Goal: Transaction & Acquisition: Purchase product/service

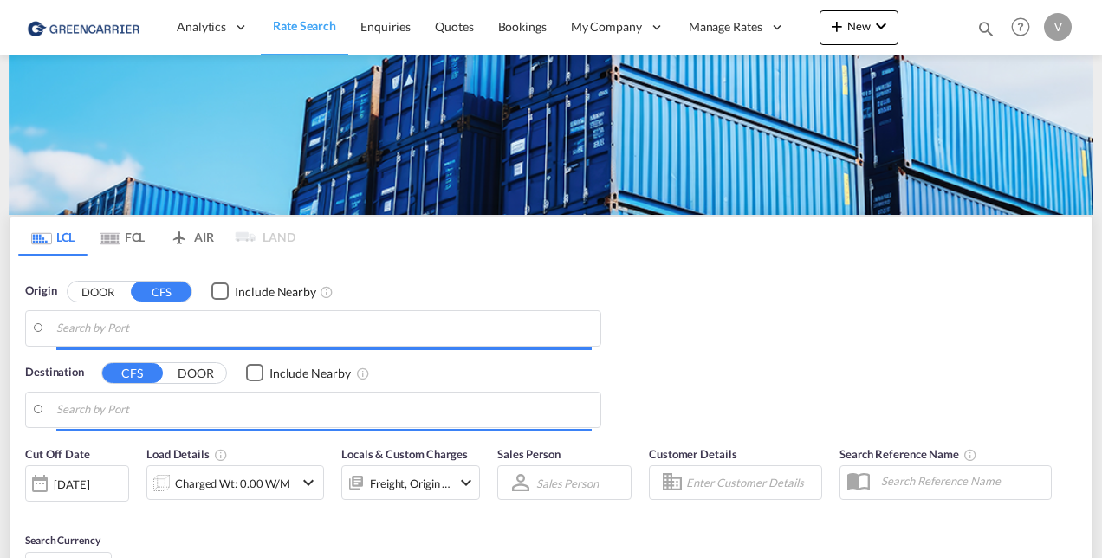
type input "CZ-53312, Chvaletice"
type input "[GEOGRAPHIC_DATA], QADOH"
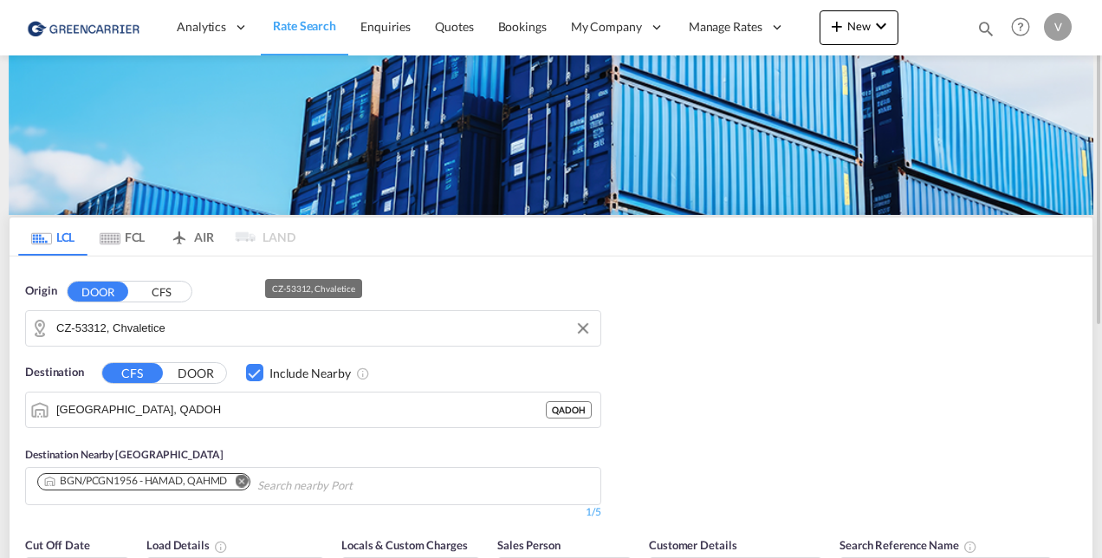
click at [181, 338] on input "CZ-53312, Chvaletice" at bounding box center [323, 328] width 535 height 26
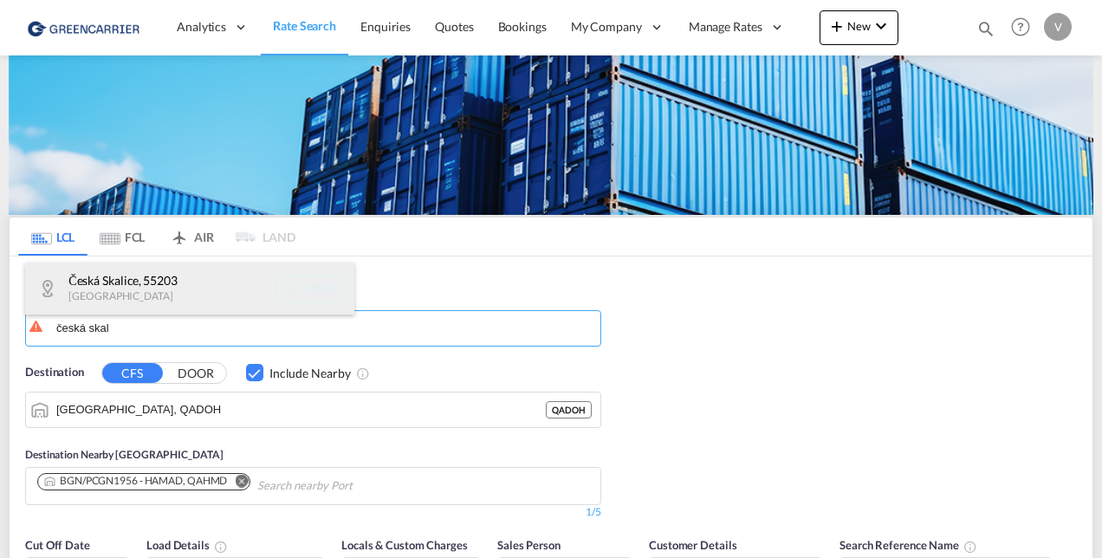
click at [178, 306] on div "Česká Skalice , 55203 [GEOGRAPHIC_DATA] [GEOGRAPHIC_DATA]-55203" at bounding box center [189, 288] width 329 height 52
type input "CZ-55203, [GEOGRAPHIC_DATA]"
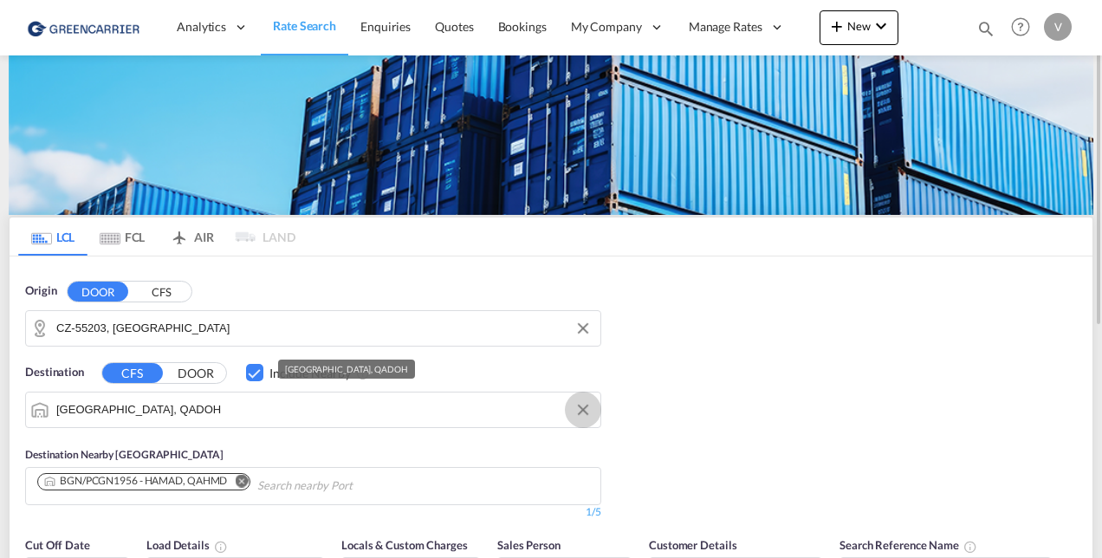
click at [585, 405] on md-icon "Clear Input" at bounding box center [582, 409] width 19 height 19
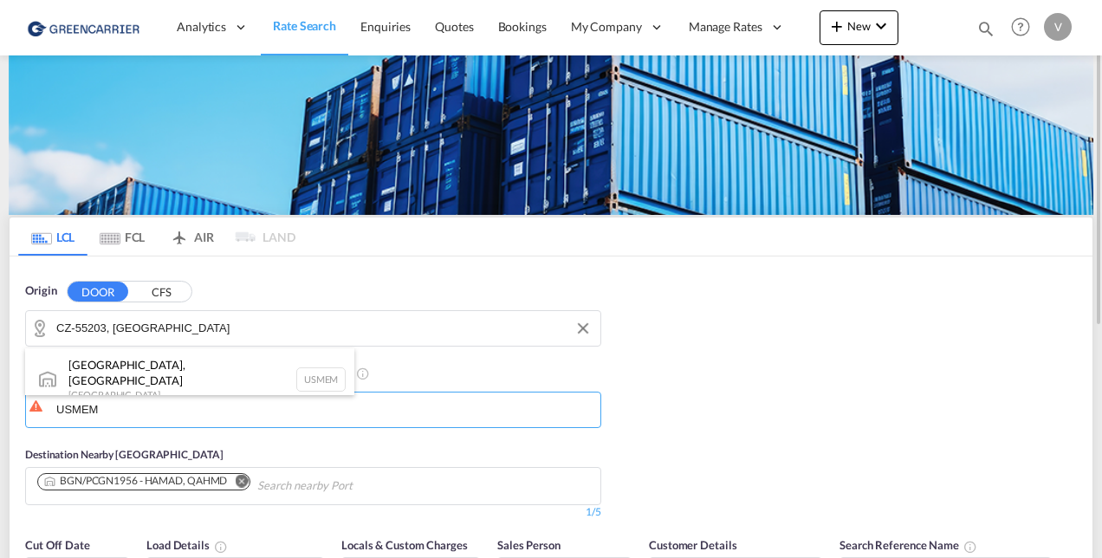
click at [176, 348] on div "[GEOGRAPHIC_DATA], [GEOGRAPHIC_DATA] [GEOGRAPHIC_DATA] USMEM" at bounding box center [189, 379] width 329 height 62
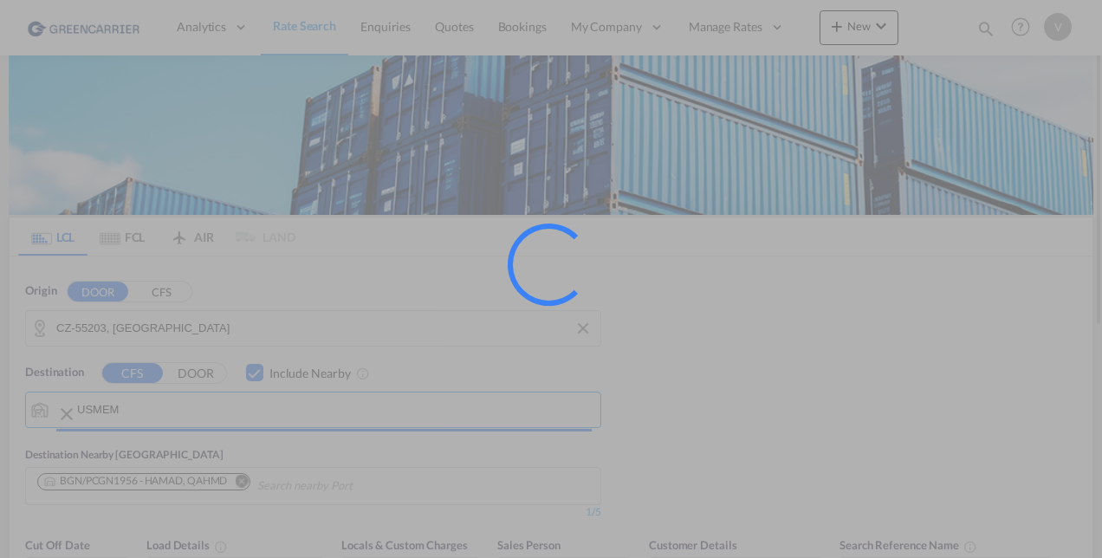
type input "[GEOGRAPHIC_DATA], [GEOGRAPHIC_DATA], USMEM"
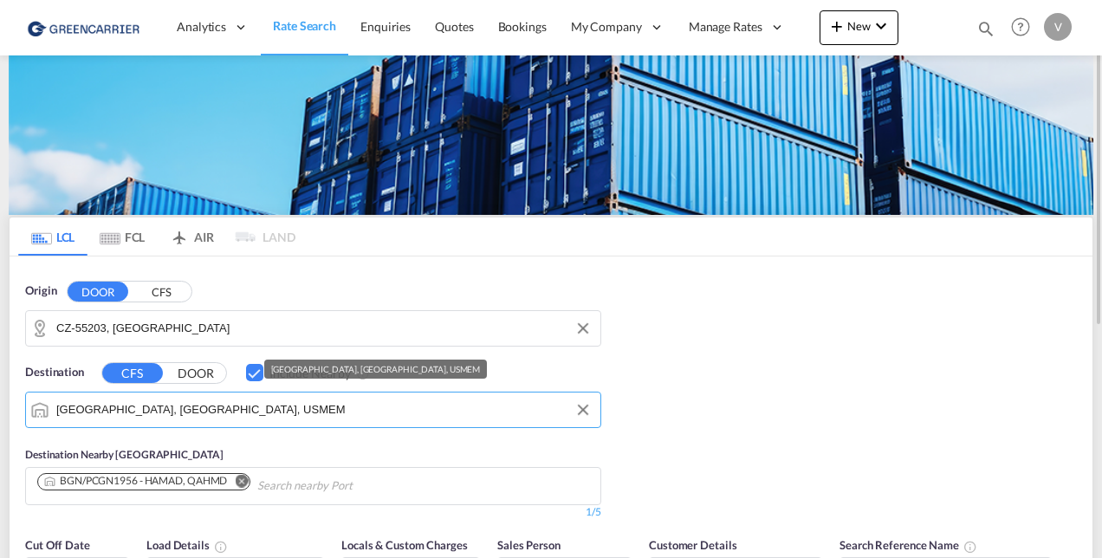
scroll to position [260, 0]
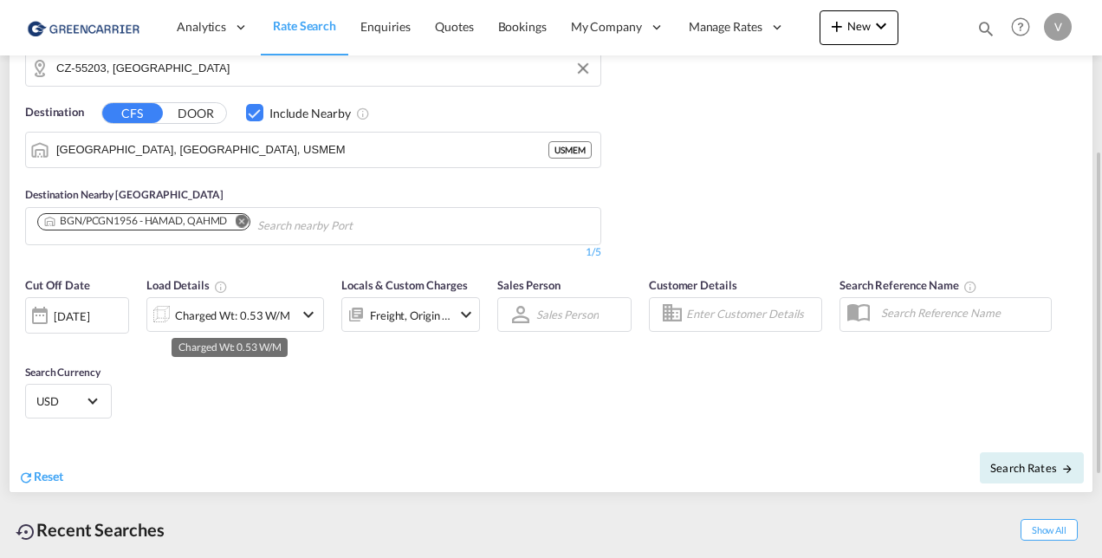
click at [221, 312] on div "Charged Wt: 0.53 W/M" at bounding box center [232, 315] width 115 height 24
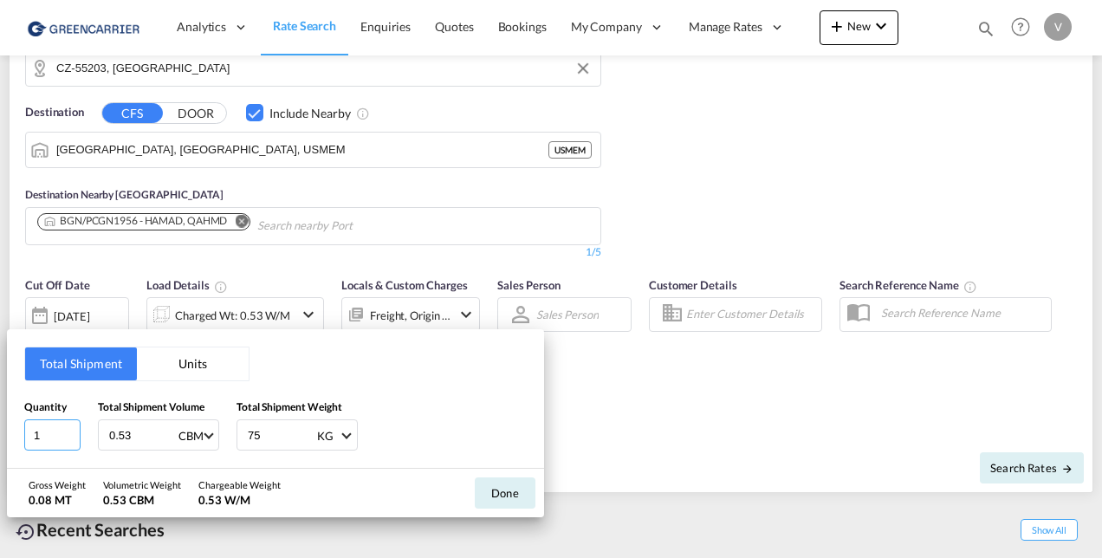
drag, startPoint x: 62, startPoint y: 435, endPoint x: 32, endPoint y: 435, distance: 29.5
click at [32, 435] on input "1" at bounding box center [52, 434] width 56 height 31
type input "2"
type input "3.98"
click at [267, 434] on input "75" at bounding box center [280, 434] width 69 height 29
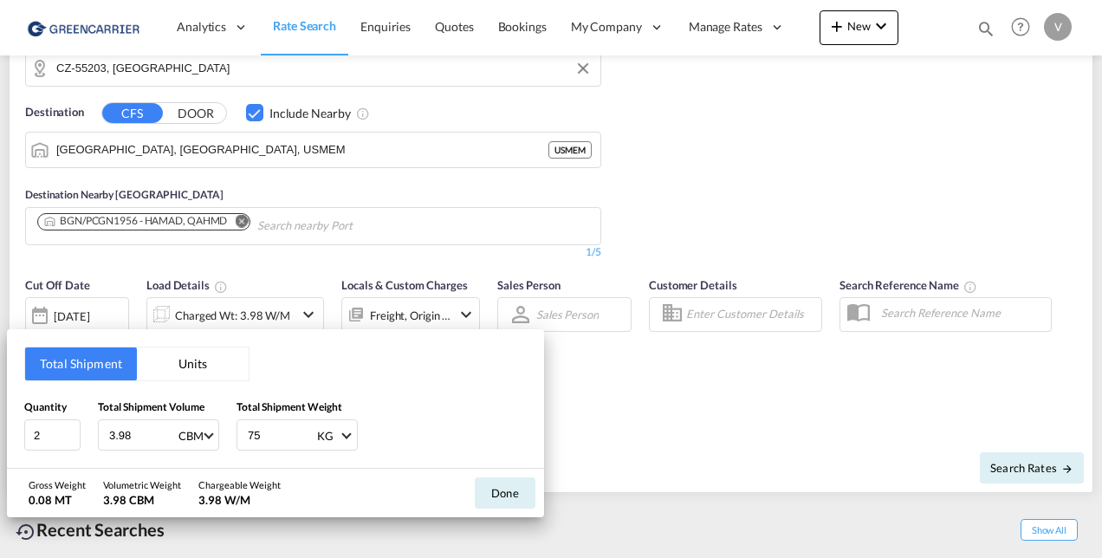
click at [267, 434] on input "75" at bounding box center [280, 434] width 69 height 29
type input "7"
type input "2354"
click at [520, 495] on button "Done" at bounding box center [505, 492] width 61 height 31
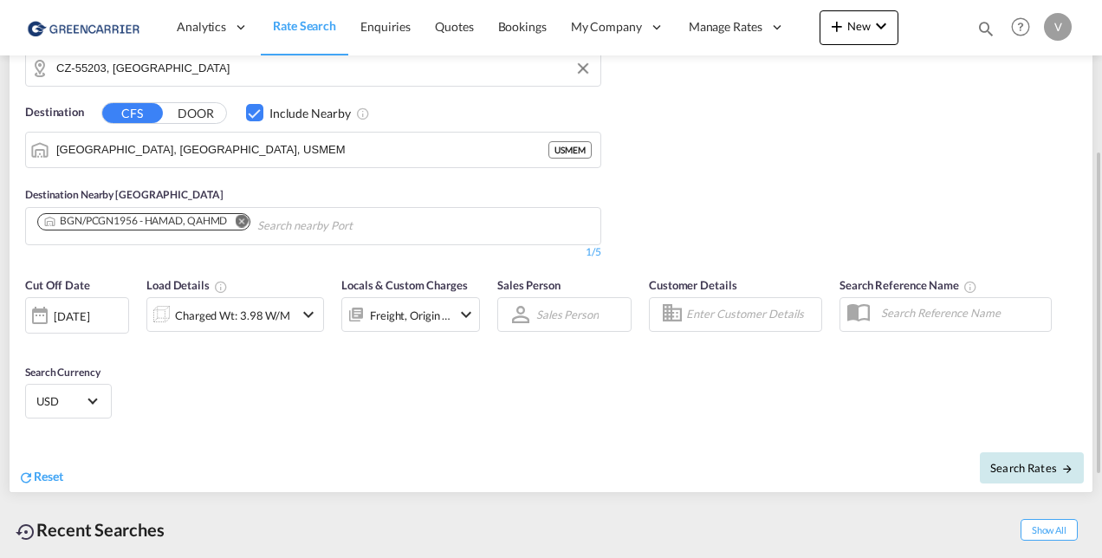
click at [1052, 479] on button "Search Rates" at bounding box center [1032, 467] width 104 height 31
type input "55203 to USMEM / [DATE]"
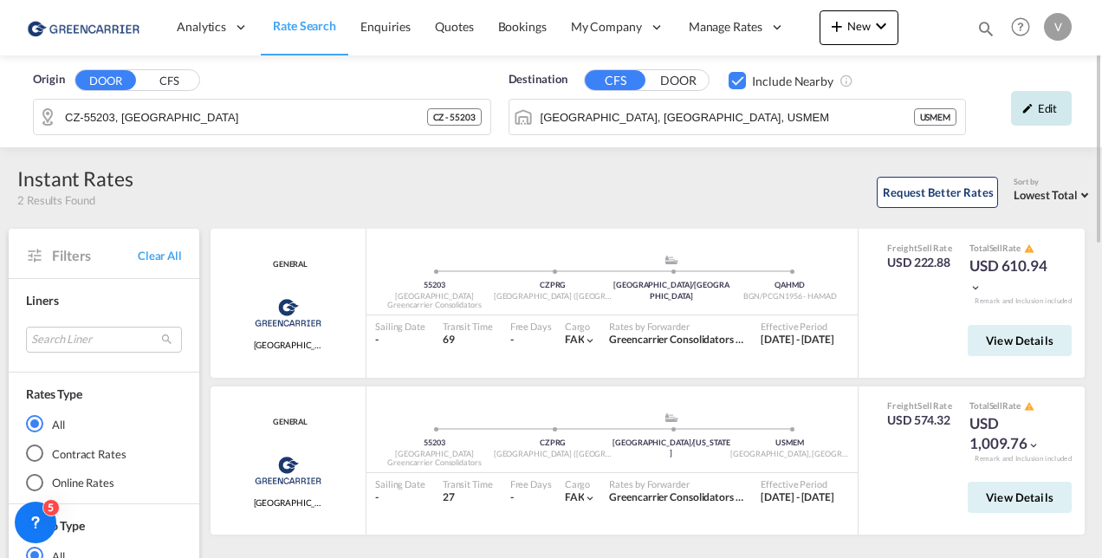
click at [1022, 107] on md-icon "icon-pencil" at bounding box center [1027, 108] width 12 height 12
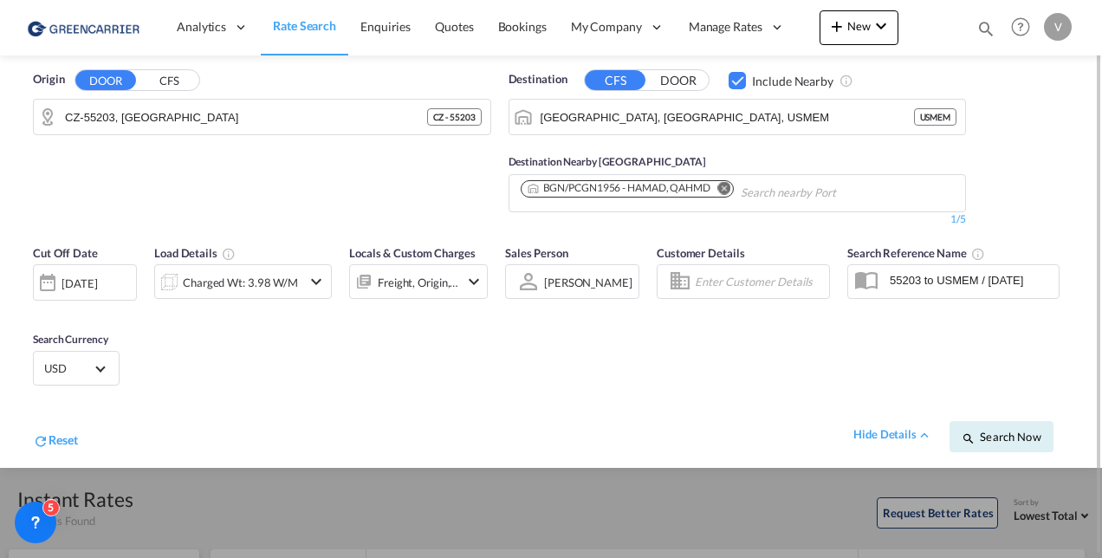
click at [726, 188] on md-icon "Remove" at bounding box center [724, 187] width 13 height 13
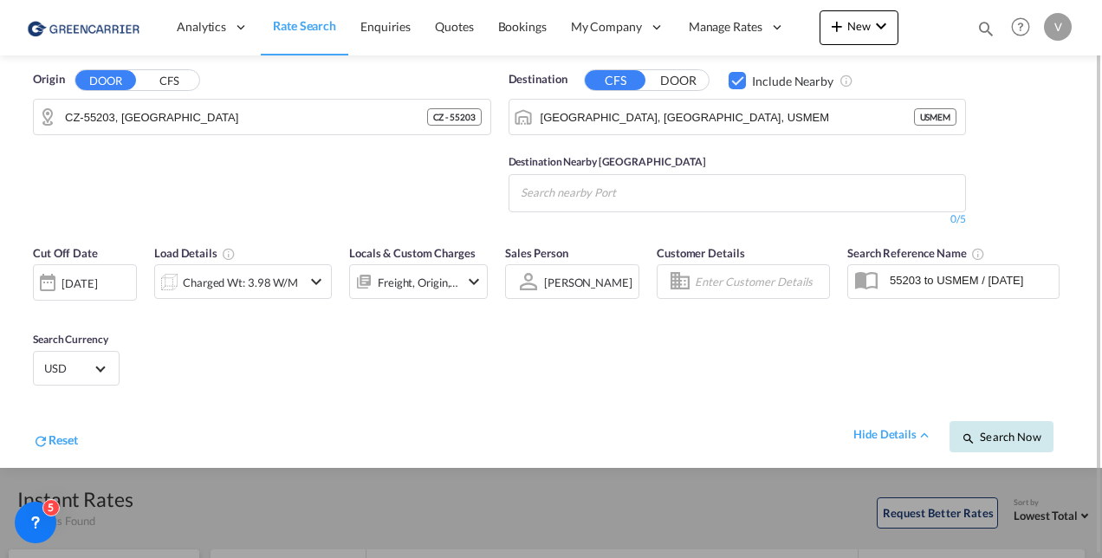
click at [998, 440] on span "Search Now" at bounding box center [1001, 437] width 79 height 14
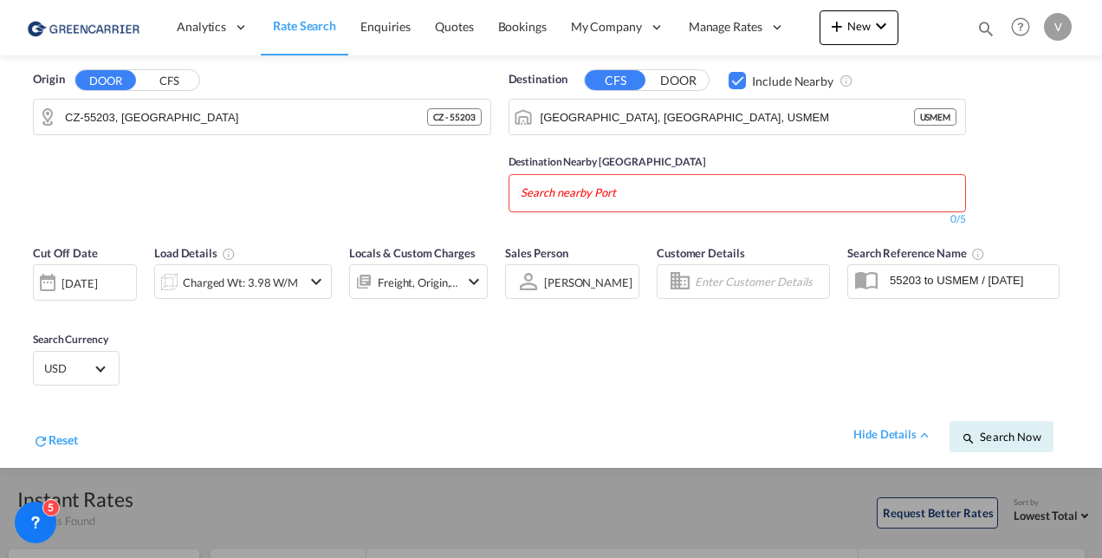
click at [733, 81] on div "Checkbox No Ink" at bounding box center [737, 80] width 17 height 17
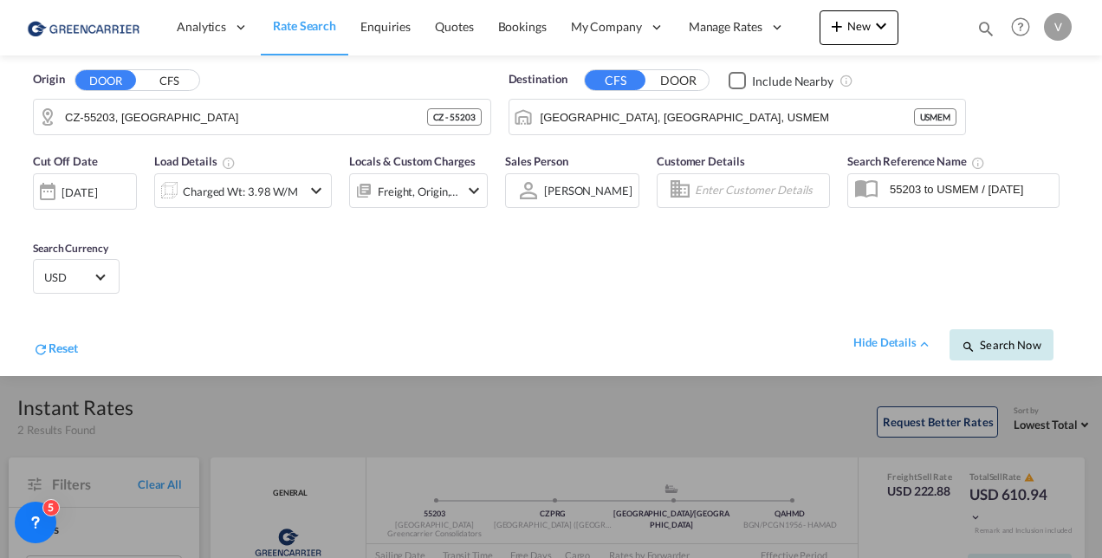
click at [999, 334] on button "Search Now" at bounding box center [1001, 344] width 104 height 31
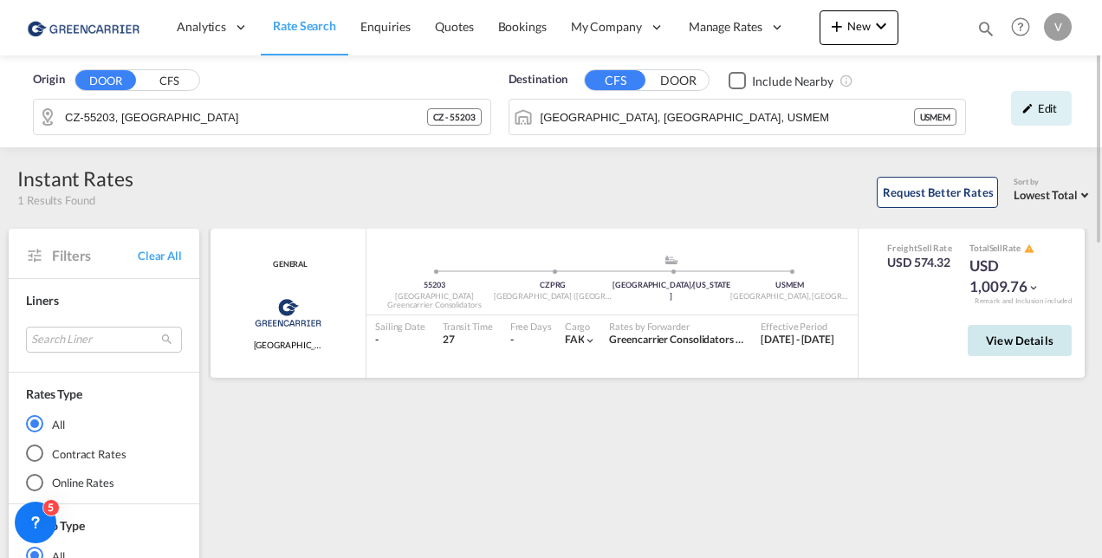
click at [1032, 345] on span "View Details" at bounding box center [1020, 341] width 68 height 14
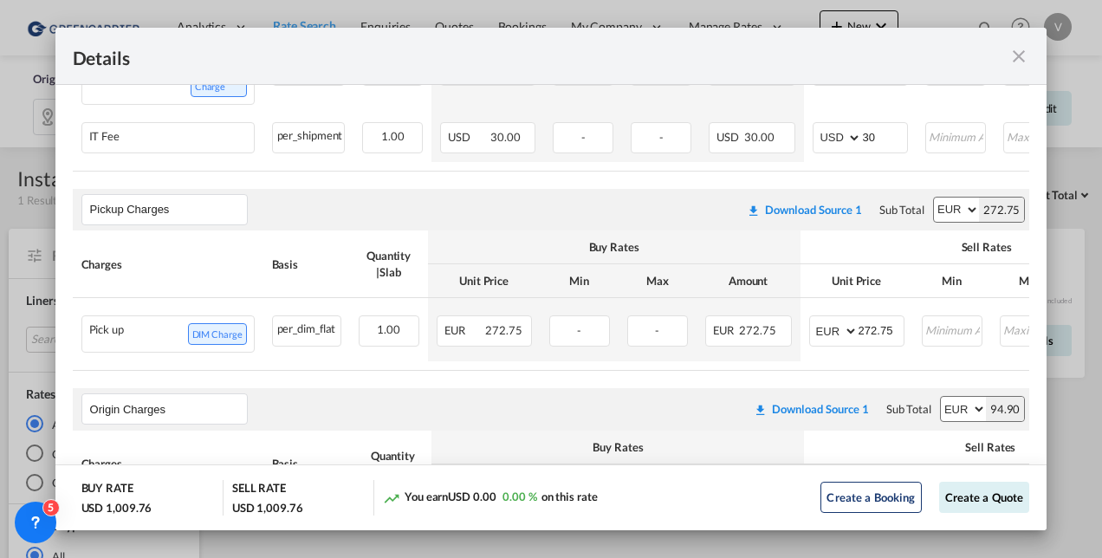
scroll to position [858, 0]
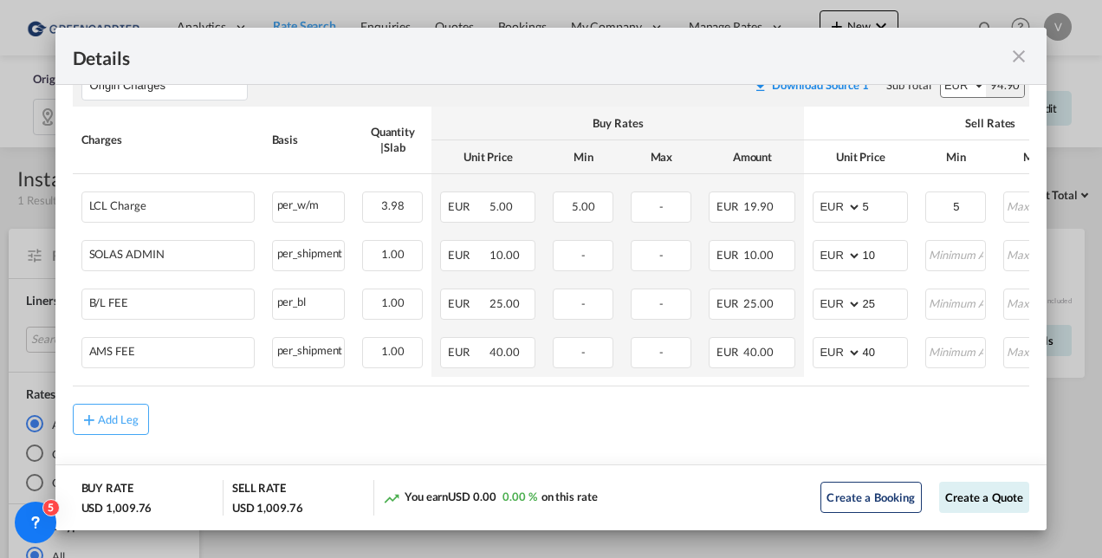
drag, startPoint x: 400, startPoint y: 387, endPoint x: 495, endPoint y: 388, distance: 95.3
click at [470, 387] on air-lcl-rate-modification "Main Freight Please enter leg name Leg Name Already Exists Download Source 1 Su…" at bounding box center [551, 10] width 957 height 849
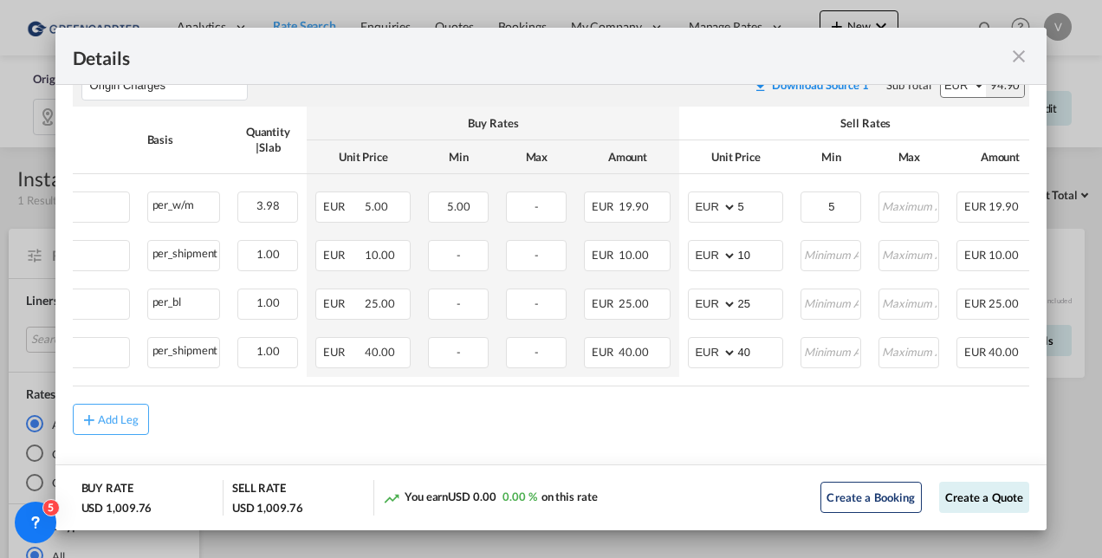
scroll to position [0, 288]
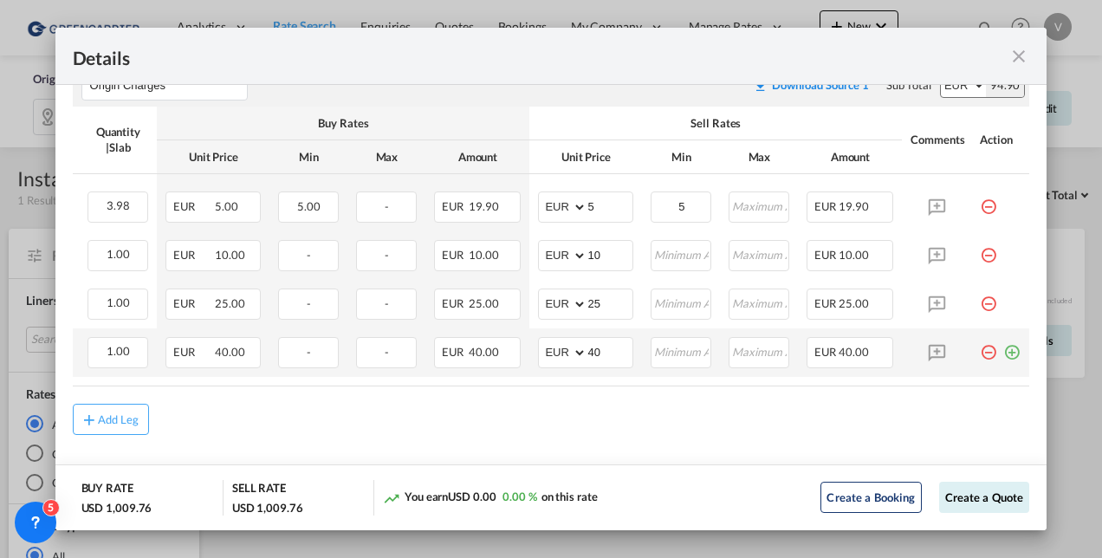
click at [980, 350] on md-icon "icon-minus-circle-outline red-400-fg pt-7" at bounding box center [988, 345] width 17 height 17
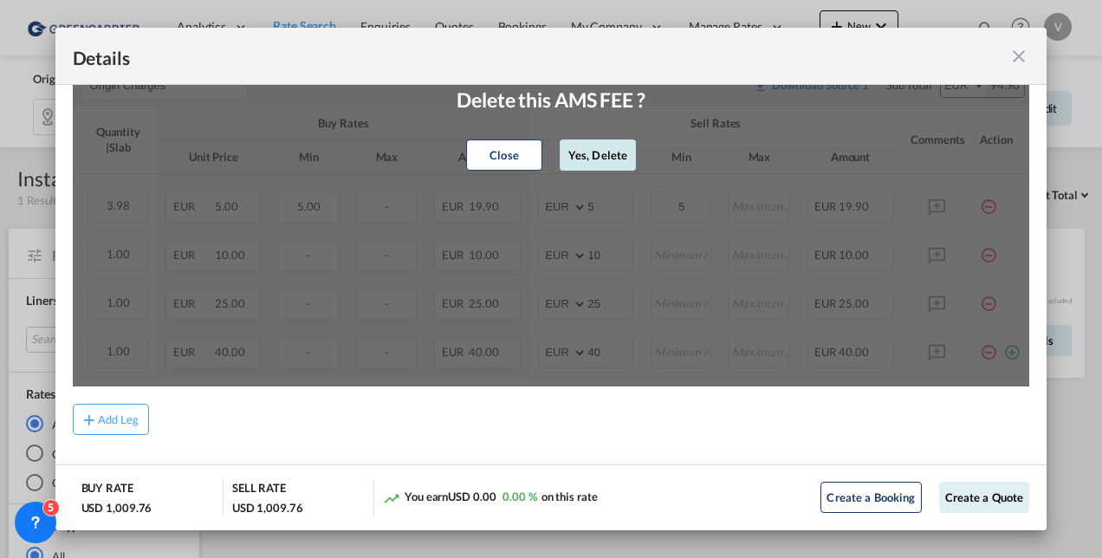
click at [581, 159] on button "Yes, Delete" at bounding box center [598, 154] width 76 height 31
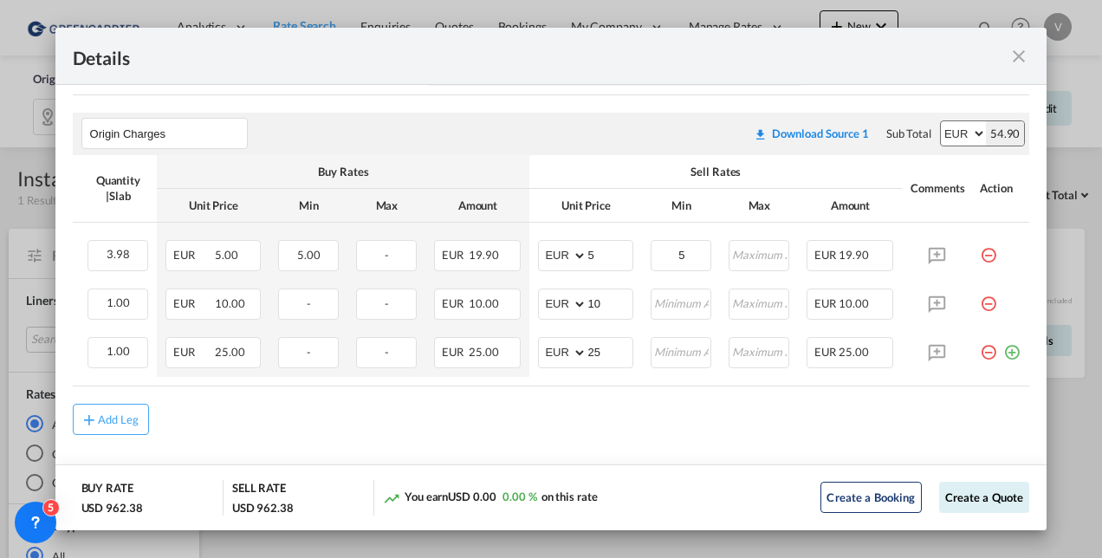
scroll to position [809, 0]
click at [1014, 55] on md-icon "icon-close fg-AAA8AD m-0 cursor" at bounding box center [1018, 56] width 21 height 21
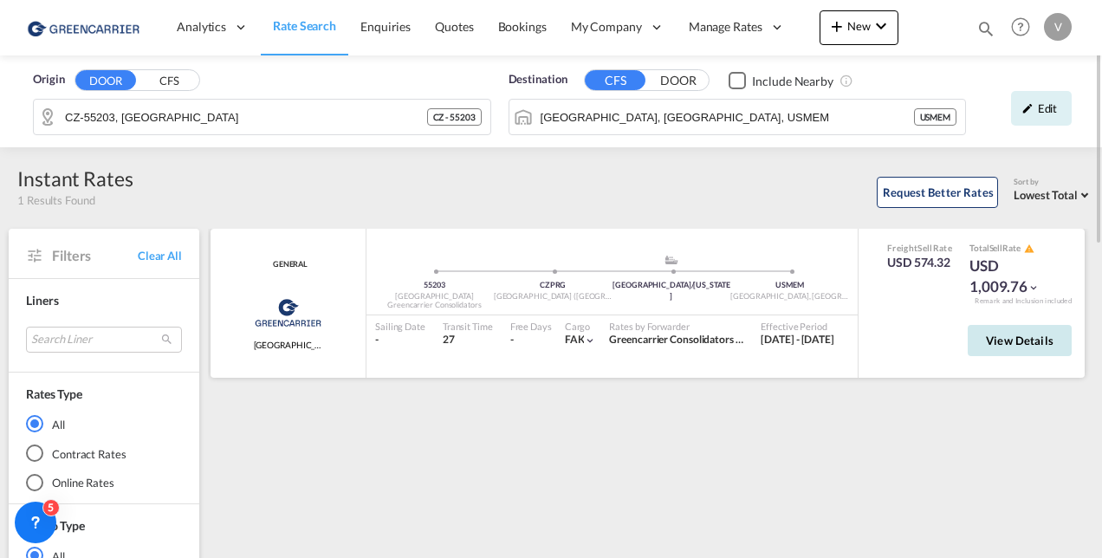
click at [1012, 334] on span "View Details" at bounding box center [1020, 341] width 68 height 14
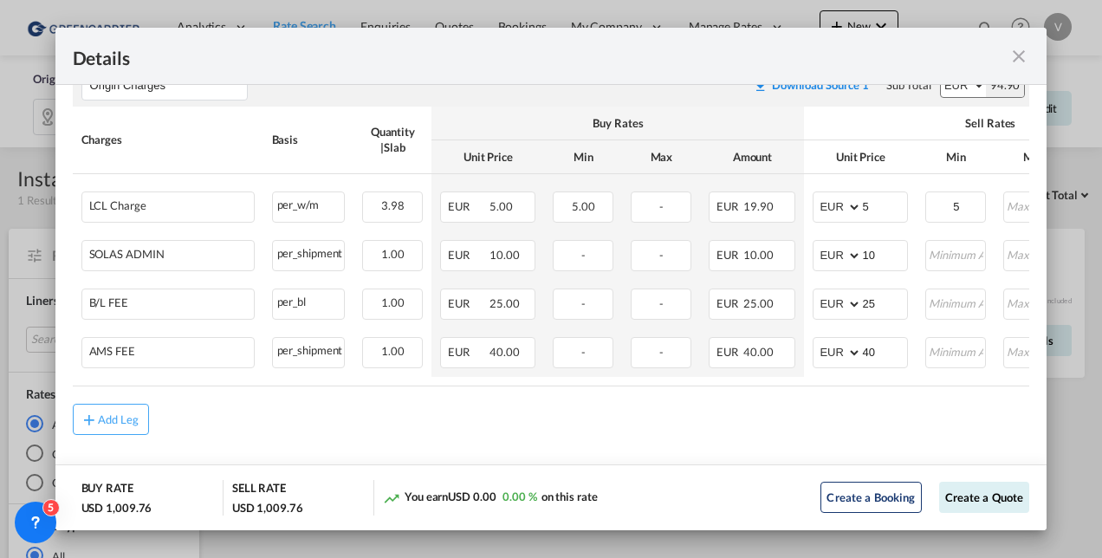
scroll to position [858, 0]
